Goal: Task Accomplishment & Management: Manage account settings

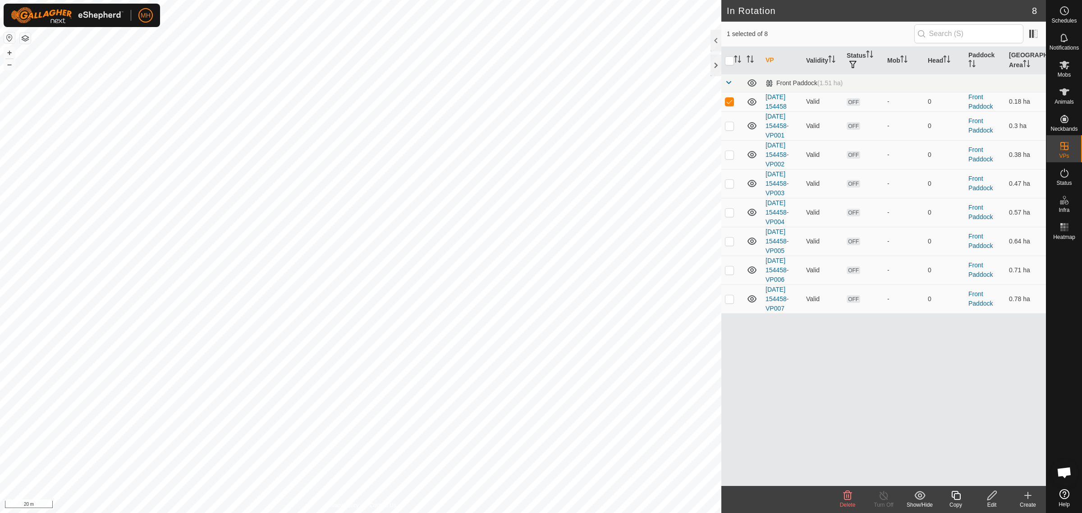
checkbox input "false"
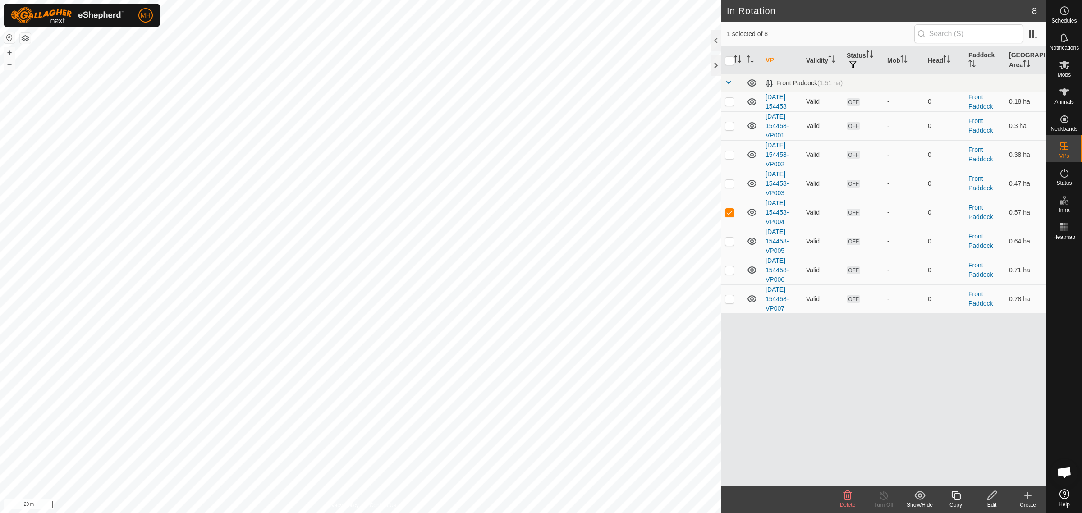
checkbox input "true"
click at [984, 141] on link "In Rotation" at bounding box center [1007, 146] width 77 height 18
click at [1026, 501] on icon at bounding box center [1028, 495] width 11 height 11
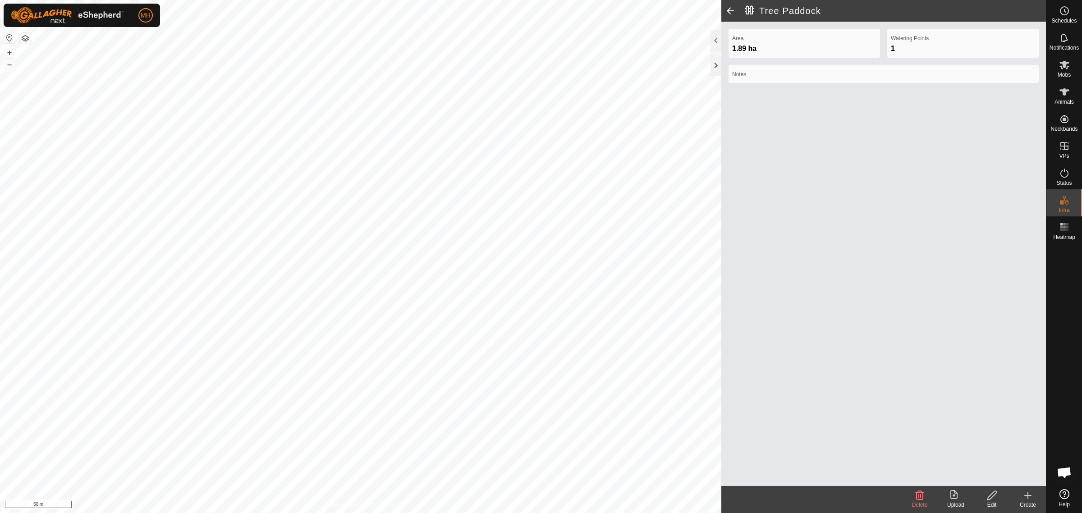
click at [727, 11] on span at bounding box center [731, 11] width 18 height 22
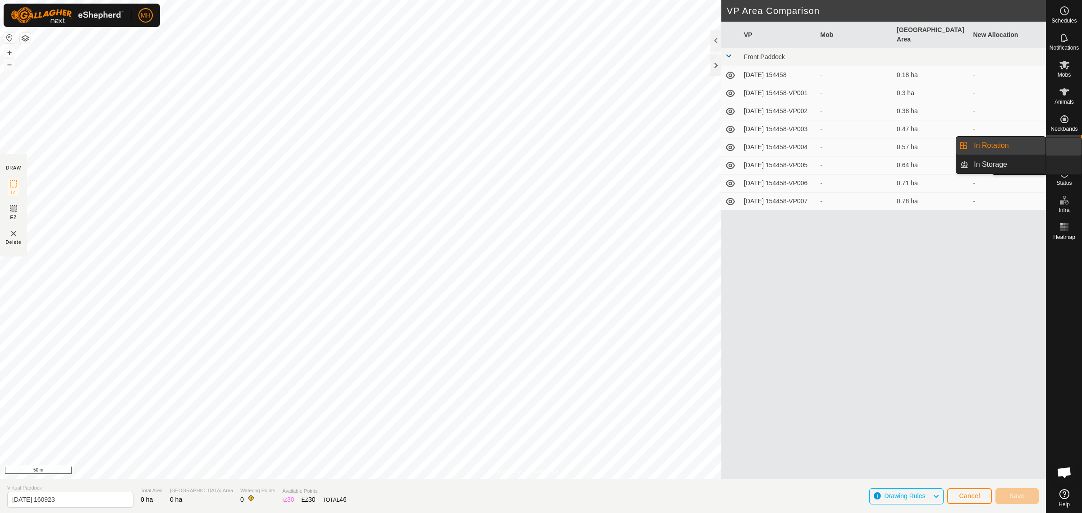
click at [1059, 145] on icon at bounding box center [1064, 146] width 11 height 11
click at [1024, 151] on link "In Rotation" at bounding box center [1007, 146] width 77 height 18
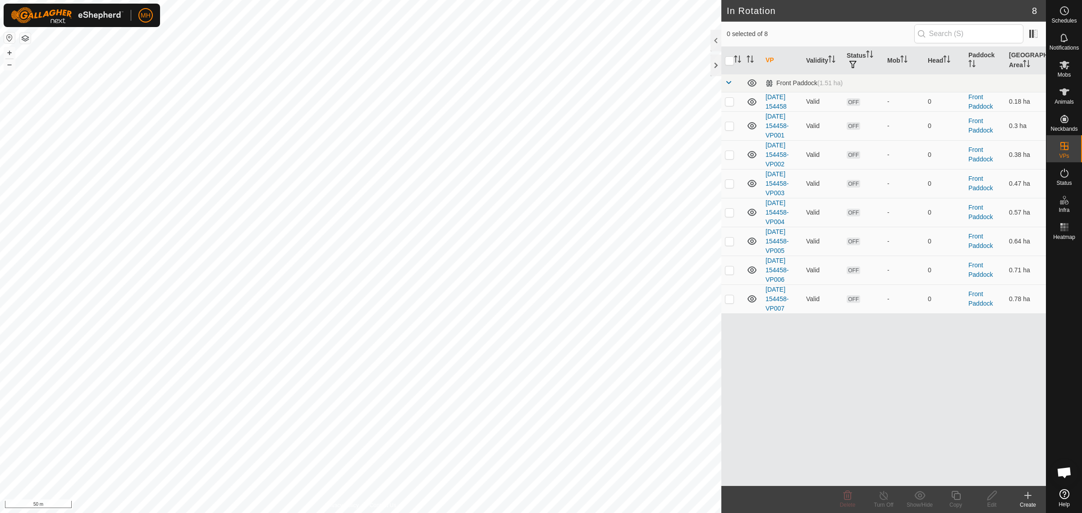
click at [1035, 504] on div "Create" at bounding box center [1028, 505] width 36 height 8
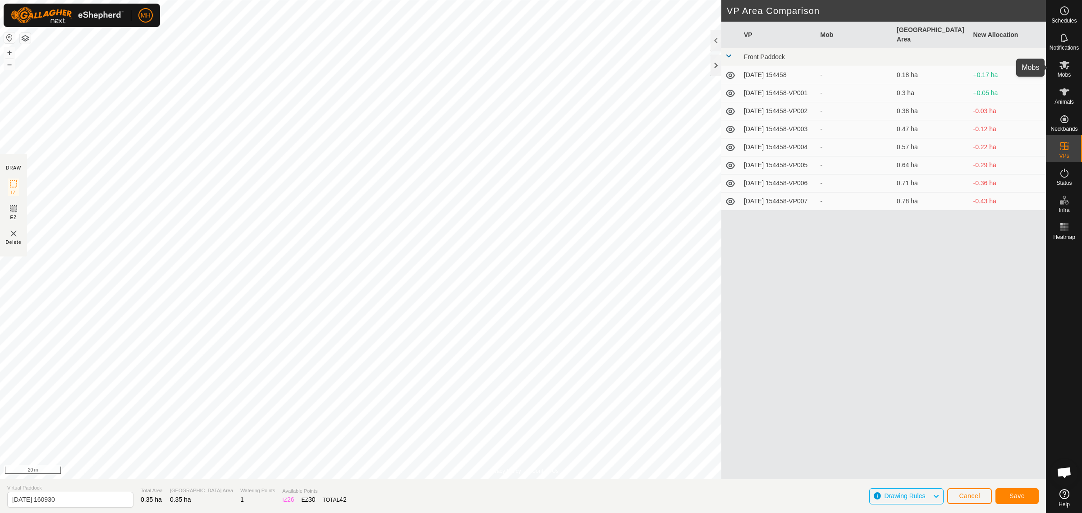
click at [1060, 65] on icon at bounding box center [1064, 65] width 11 height 11
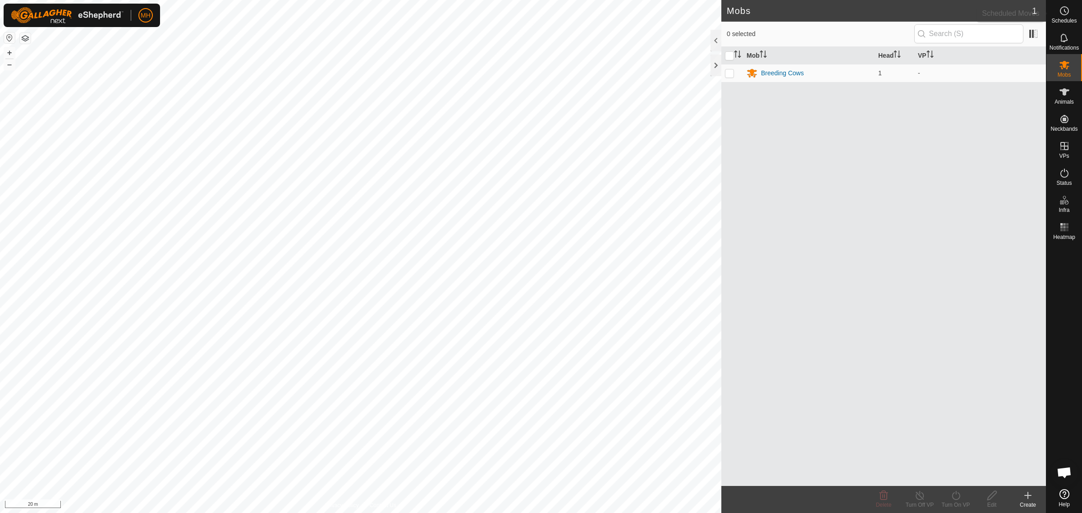
click at [1065, 19] on span "Schedules" at bounding box center [1064, 20] width 25 height 5
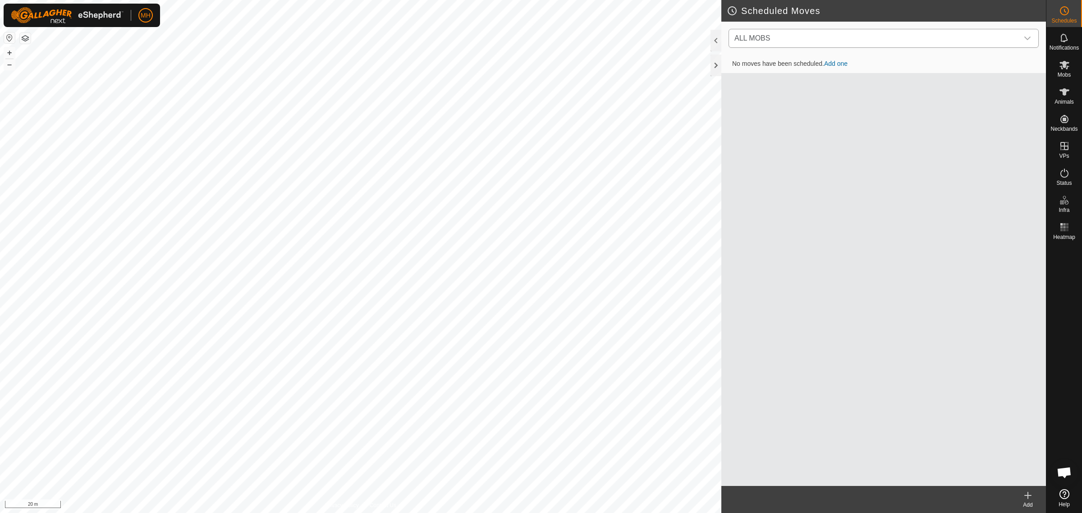
click at [1032, 43] on div "dropdown trigger" at bounding box center [1028, 38] width 18 height 18
click at [776, 80] on li "Breeding Cows (1) 0 move" at bounding box center [884, 85] width 309 height 18
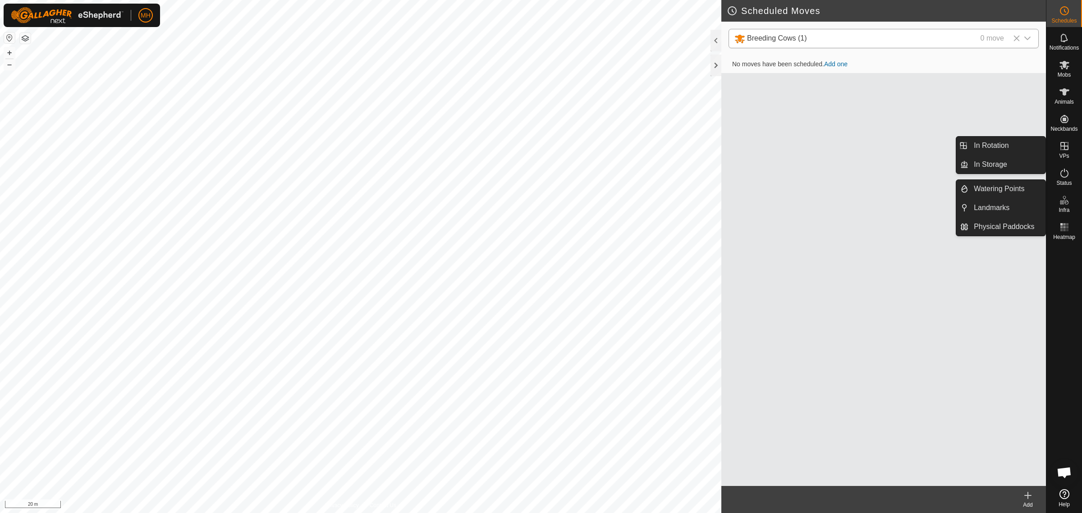
click at [1070, 151] on es-virtualpaddocks-svg-icon at bounding box center [1065, 146] width 16 height 14
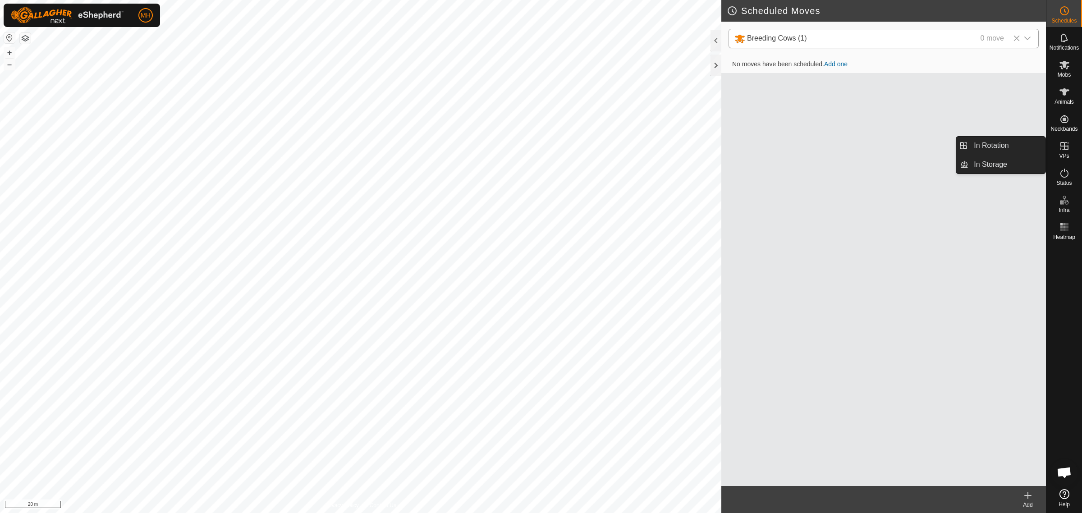
click at [1005, 143] on link "In Rotation" at bounding box center [1007, 146] width 77 height 18
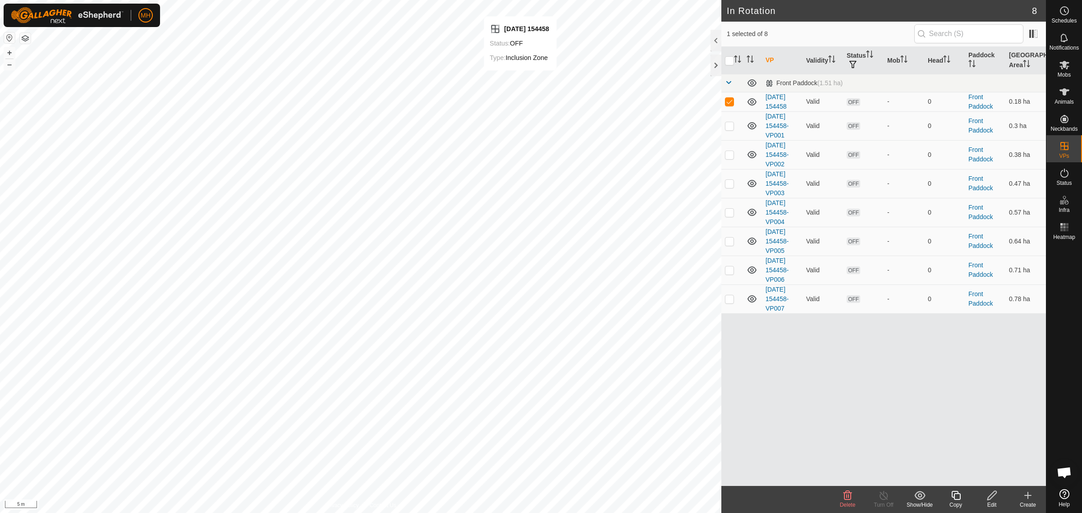
checkbox input "false"
checkbox input "true"
click at [992, 497] on icon at bounding box center [992, 495] width 11 height 11
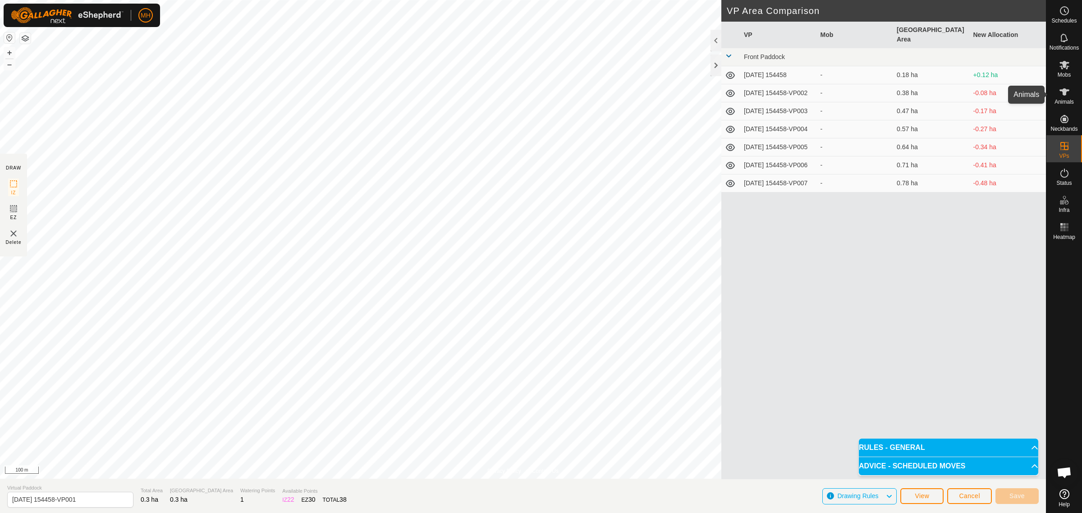
click at [1063, 97] on es-animals-svg-icon at bounding box center [1065, 92] width 16 height 14
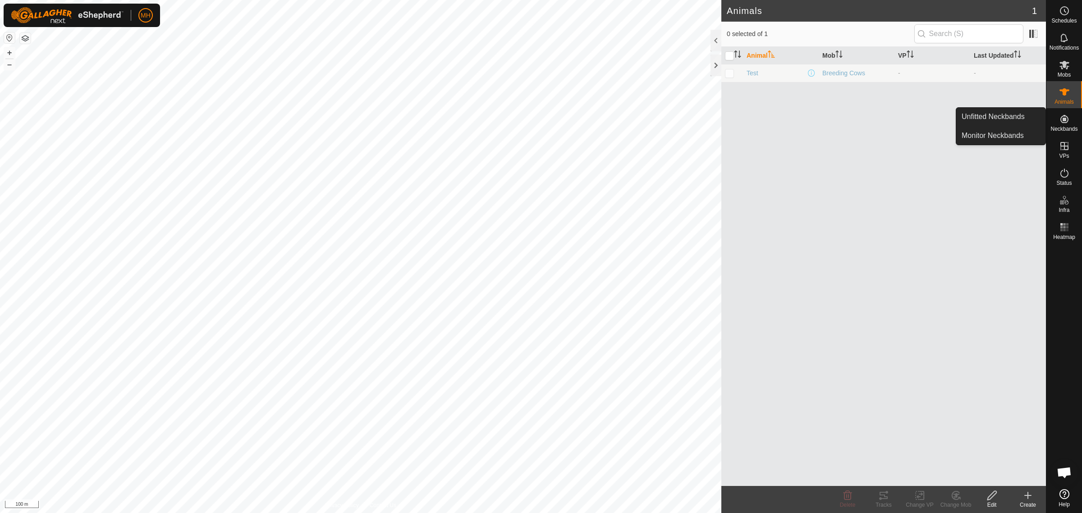
drag, startPoint x: 1062, startPoint y: 109, endPoint x: 1065, endPoint y: 120, distance: 12.0
click at [1065, 120] on icon at bounding box center [1065, 119] width 8 height 8
click at [1069, 93] on icon at bounding box center [1064, 92] width 11 height 11
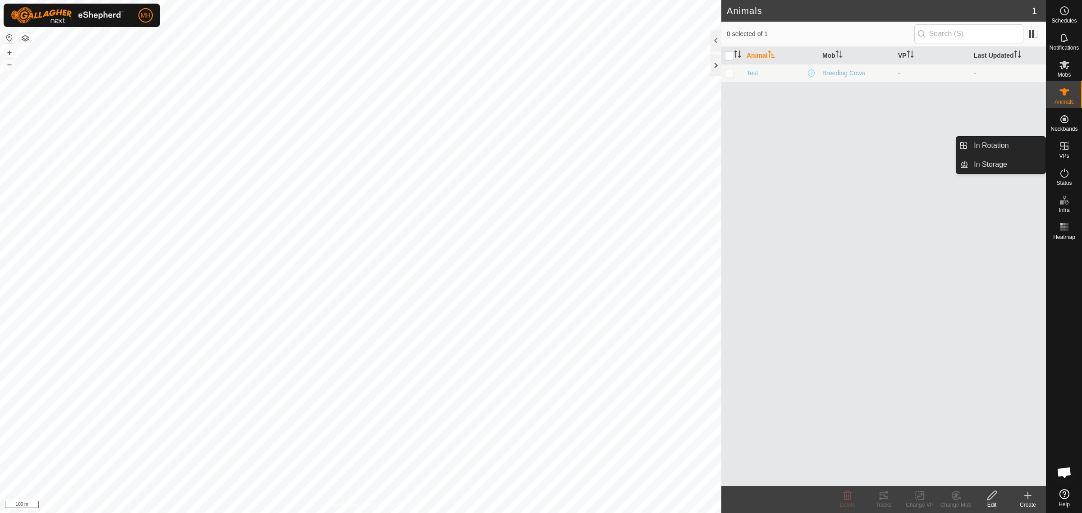
click at [1063, 143] on icon at bounding box center [1064, 146] width 11 height 11
click at [1060, 230] on icon at bounding box center [1064, 227] width 11 height 11
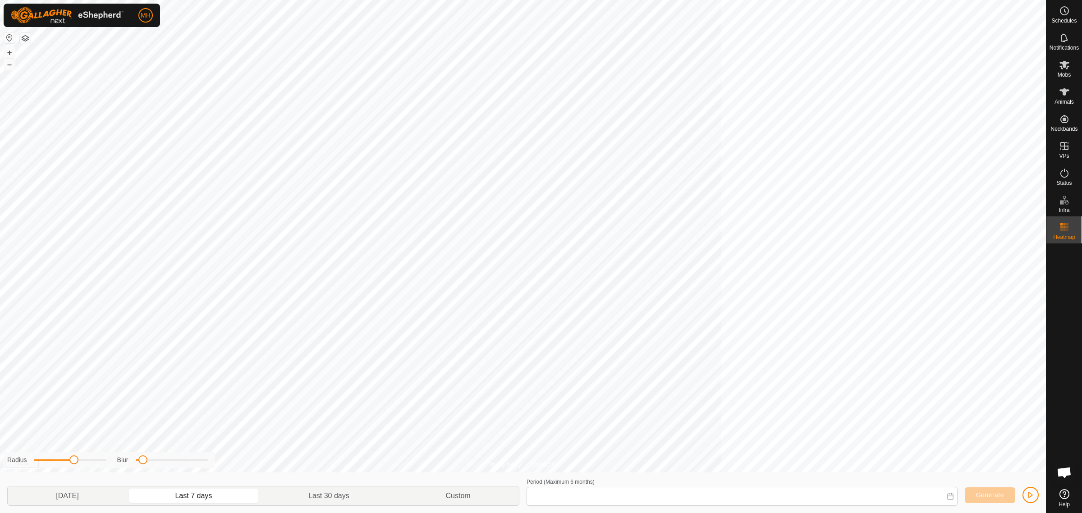
type input "[DATE] - [DATE]"
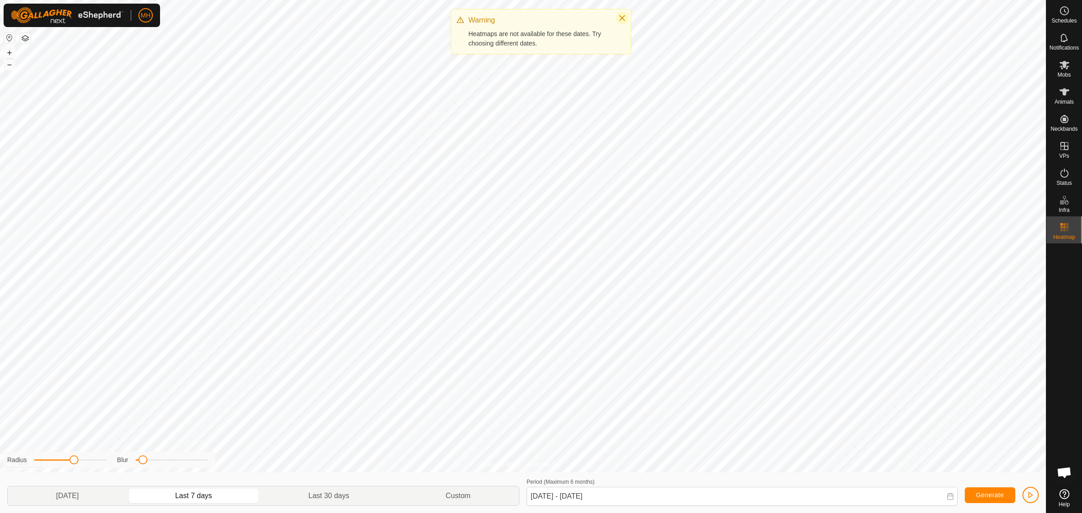
click at [619, 18] on icon "Close" at bounding box center [622, 17] width 7 height 7
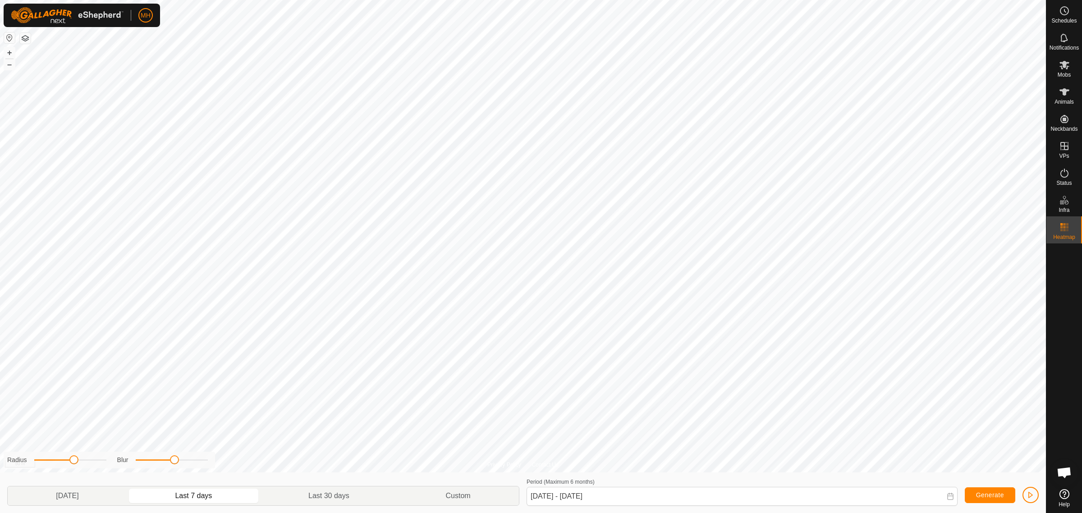
drag, startPoint x: 141, startPoint y: 461, endPoint x: 176, endPoint y: 460, distance: 35.2
click at [176, 460] on span at bounding box center [174, 459] width 9 height 9
drag, startPoint x: 161, startPoint y: 462, endPoint x: 147, endPoint y: 465, distance: 14.2
click at [147, 465] on div "Blur" at bounding box center [162, 459] width 91 height 9
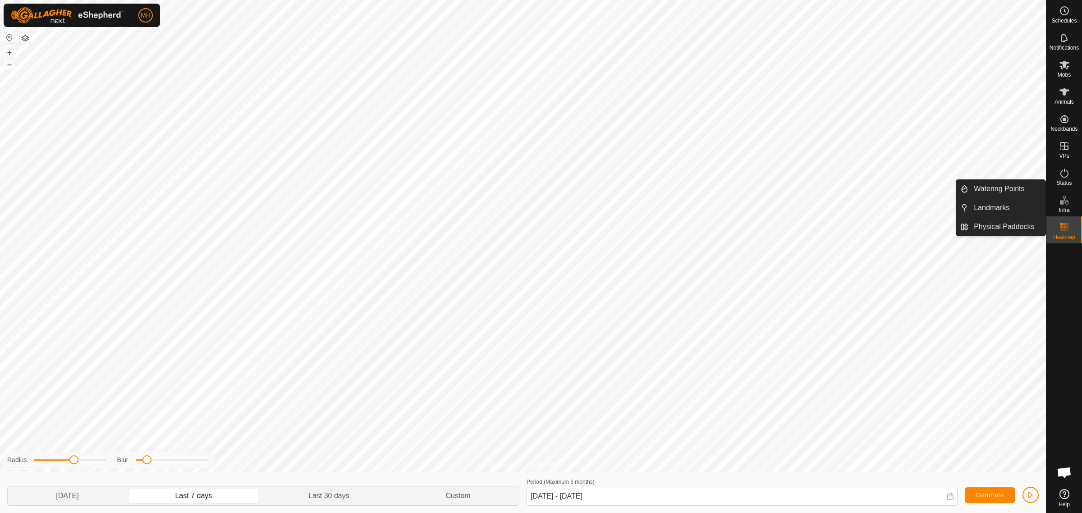
click at [1072, 201] on div "Infra" at bounding box center [1065, 202] width 36 height 27
click at [1063, 198] on icon at bounding box center [1064, 200] width 11 height 11
click at [1064, 207] on span "Infra" at bounding box center [1064, 209] width 11 height 5
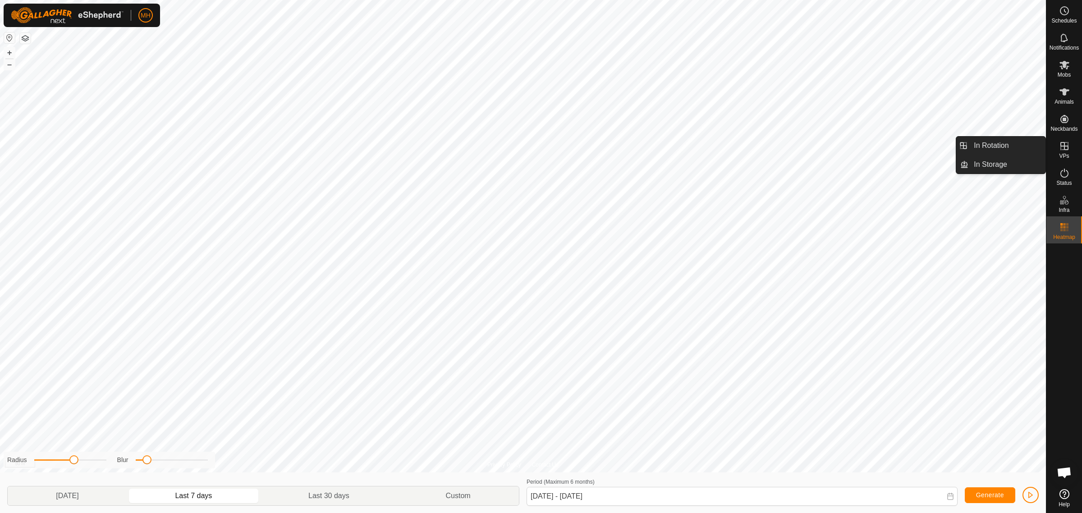
click at [1070, 143] on icon at bounding box center [1064, 146] width 11 height 11
click at [1066, 152] on es-virtualpaddocks-svg-icon at bounding box center [1065, 146] width 16 height 14
click at [1066, 149] on icon at bounding box center [1065, 146] width 8 height 8
click at [1006, 149] on link "In Rotation" at bounding box center [1007, 146] width 77 height 18
